Goal: Transaction & Acquisition: Book appointment/travel/reservation

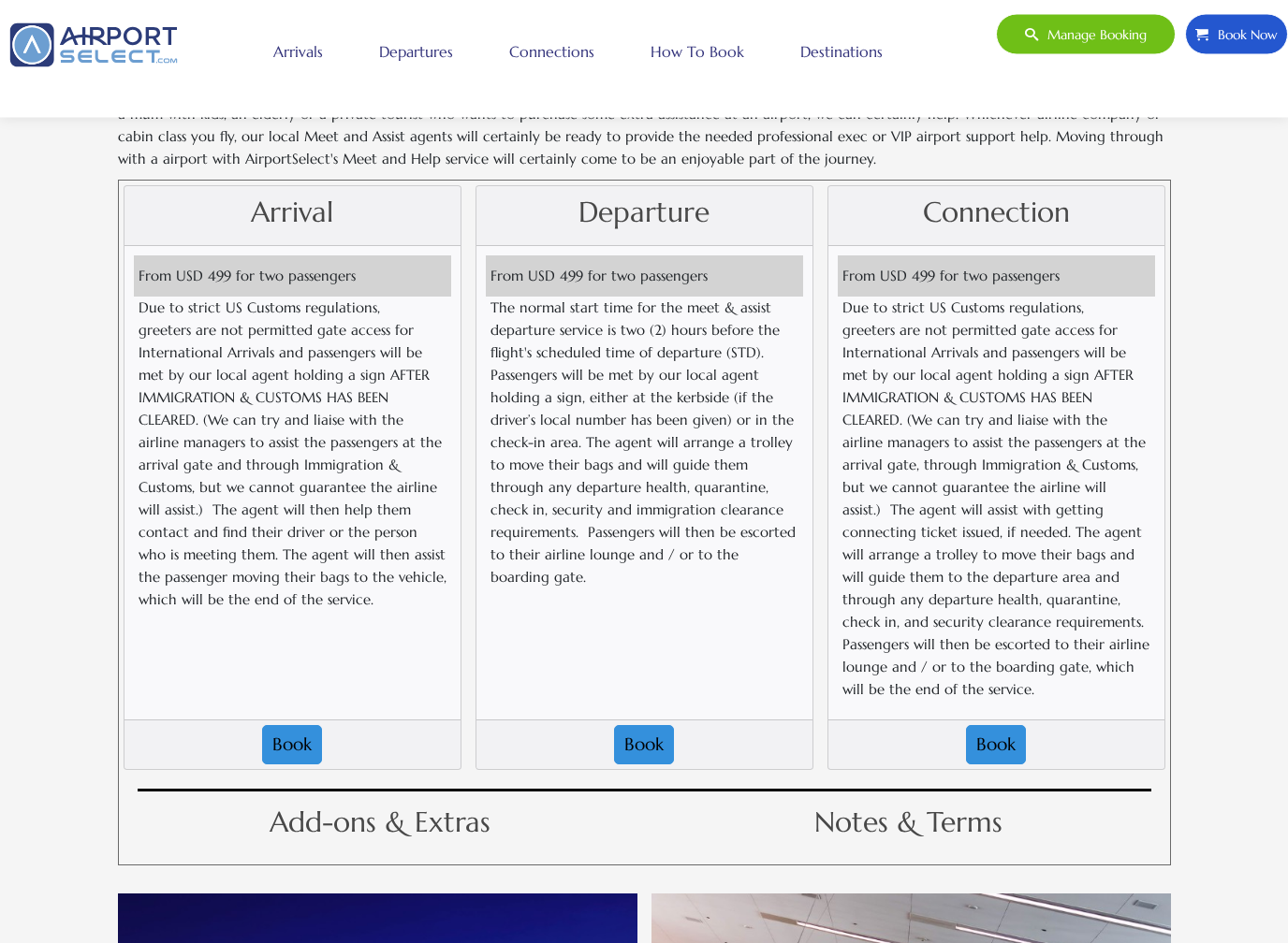
scroll to position [1930, 0]
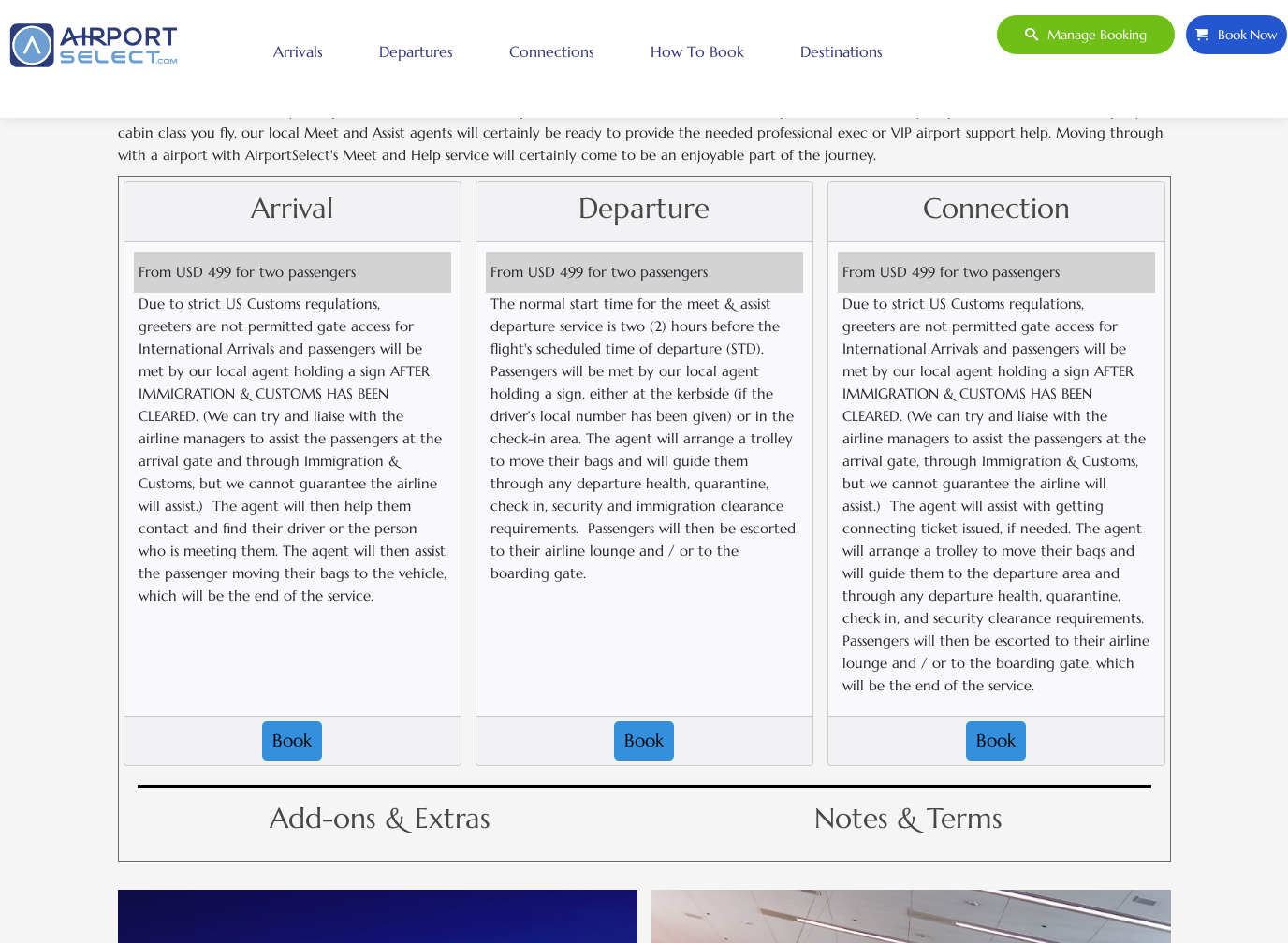
click at [663, 721] on button "Book" at bounding box center [644, 740] width 60 height 39
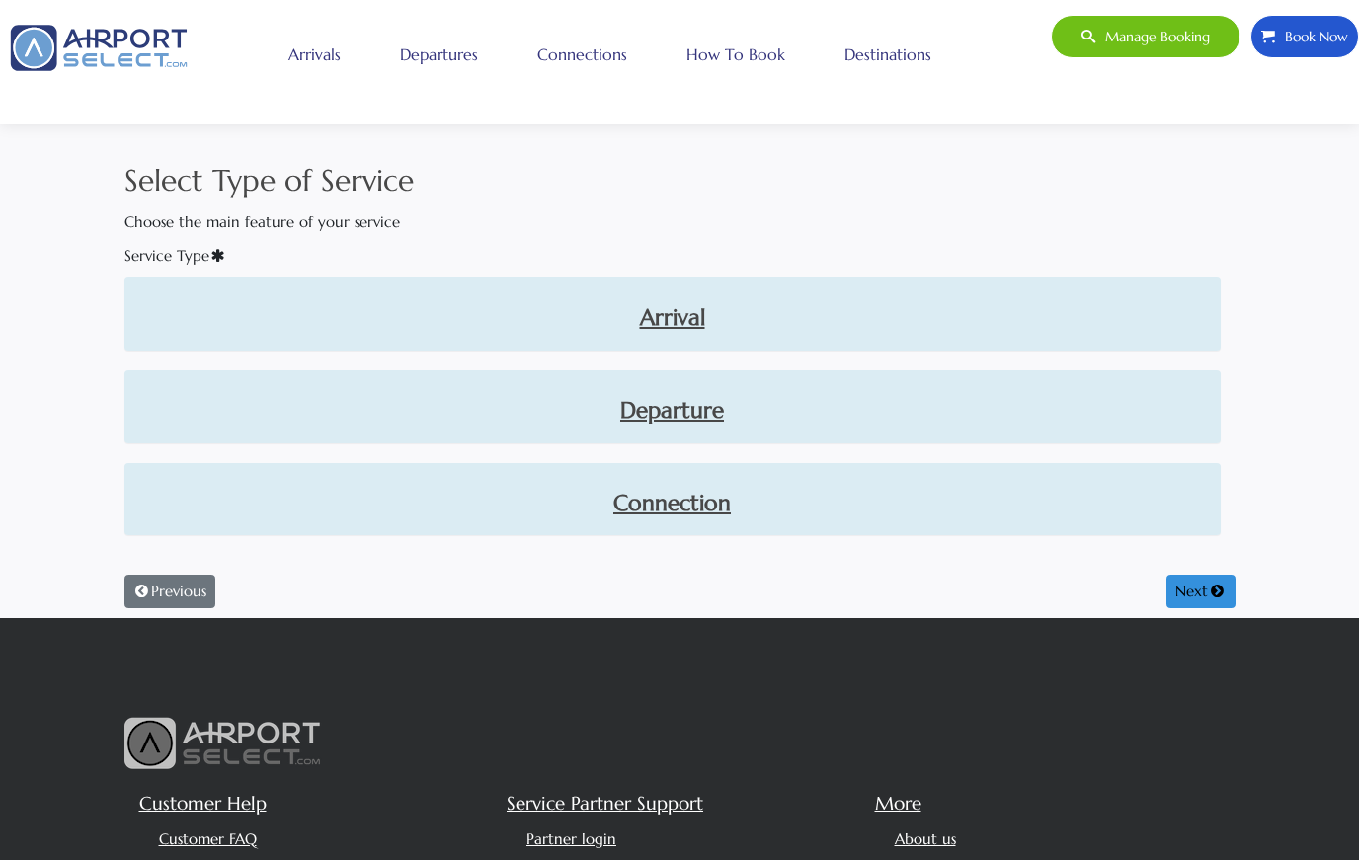
click at [710, 411] on link "Departure" at bounding box center [672, 411] width 1065 height 34
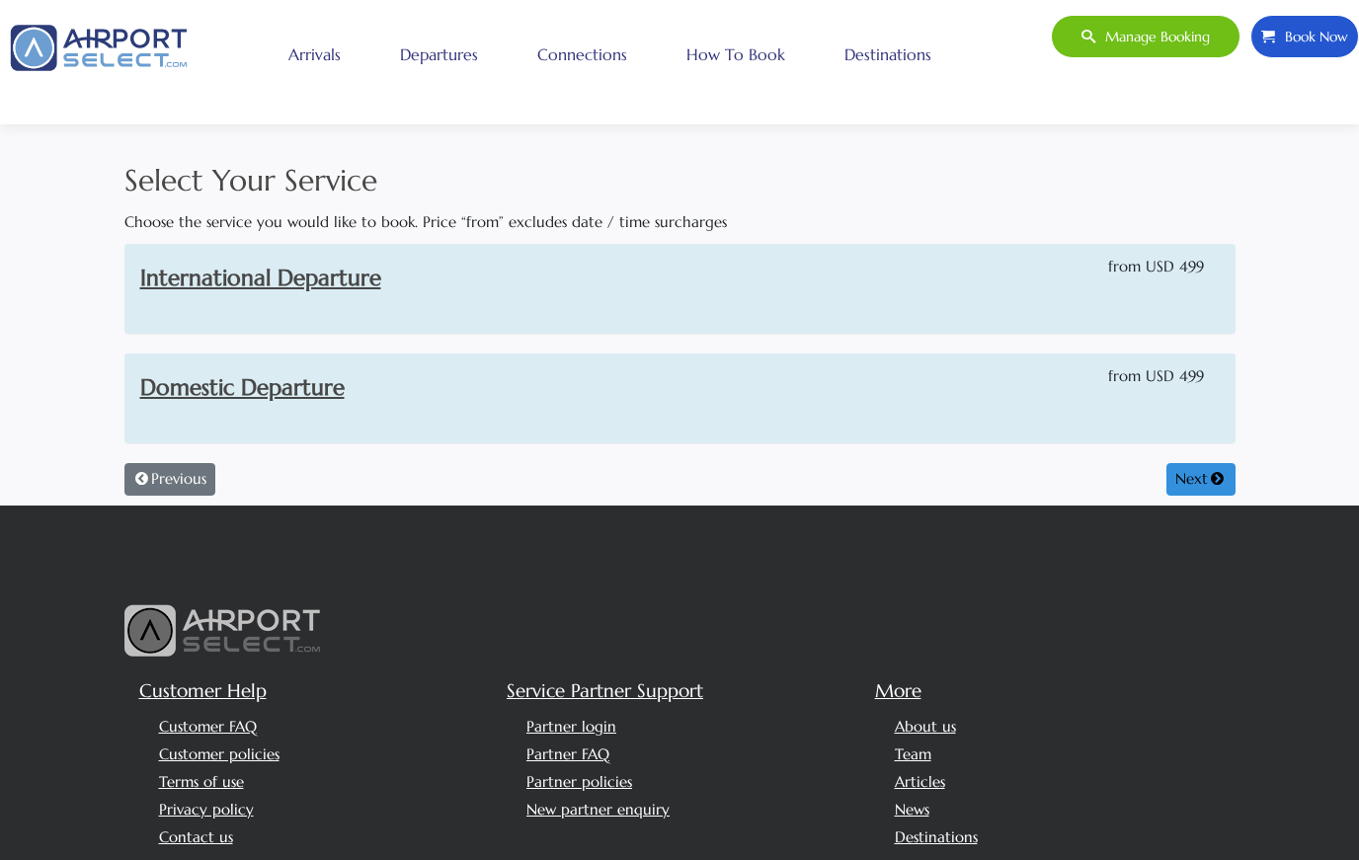
click at [200, 396] on link "Domestic Departure" at bounding box center [242, 387] width 204 height 28
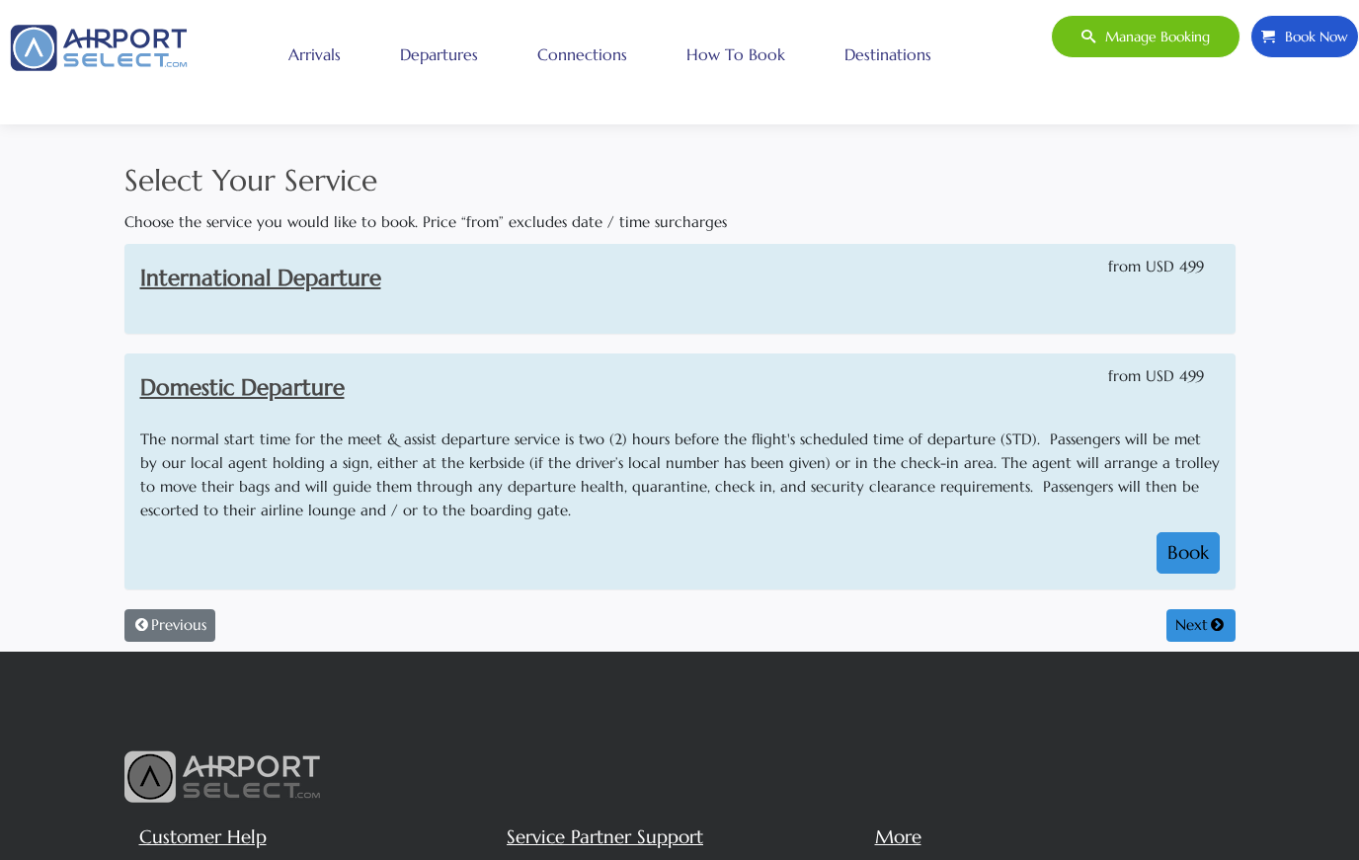
click at [1167, 557] on button "Book" at bounding box center [1187, 552] width 63 height 41
select select "1"
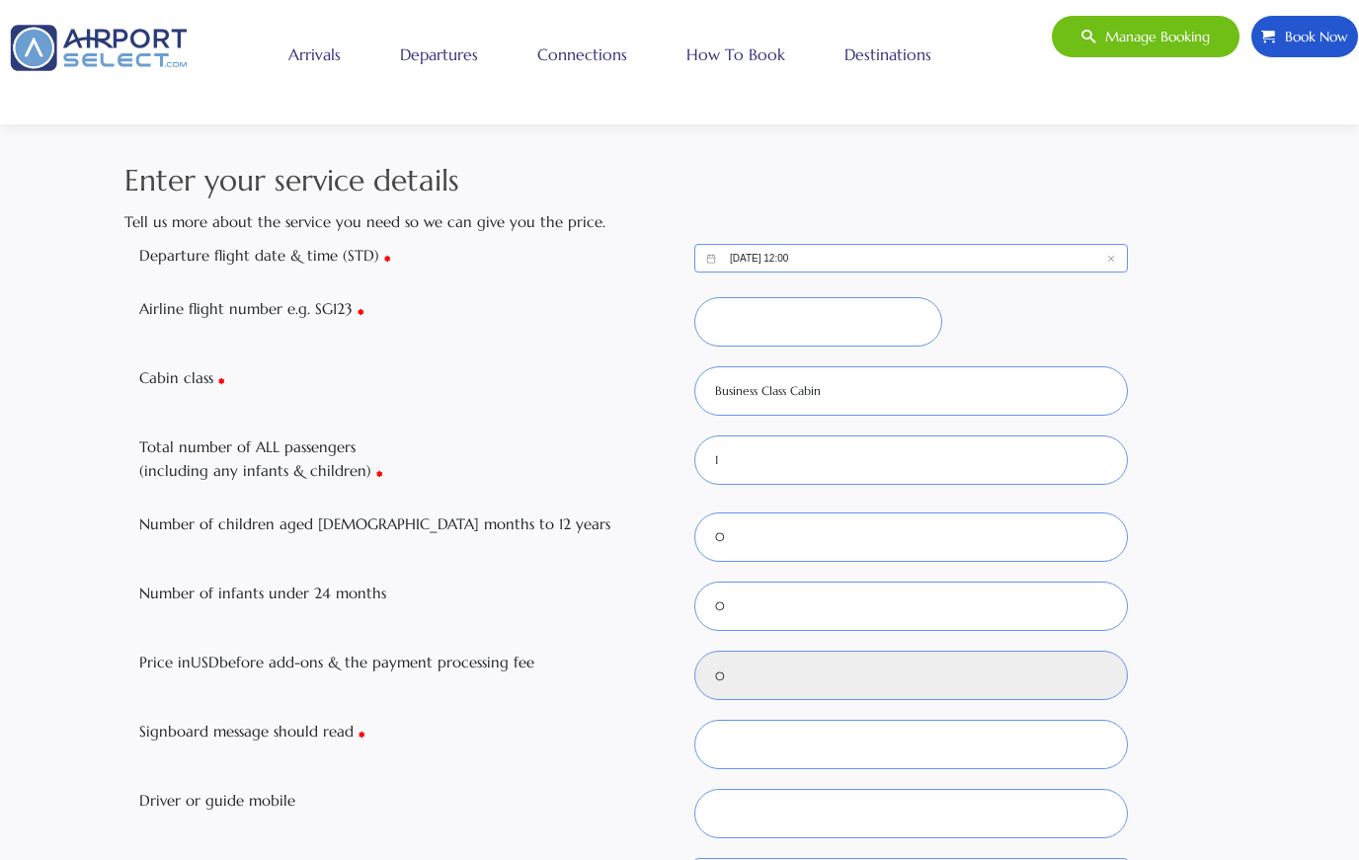
click at [750, 68] on link "How to book" at bounding box center [735, 54] width 109 height 49
